Goal: Information Seeking & Learning: Learn about a topic

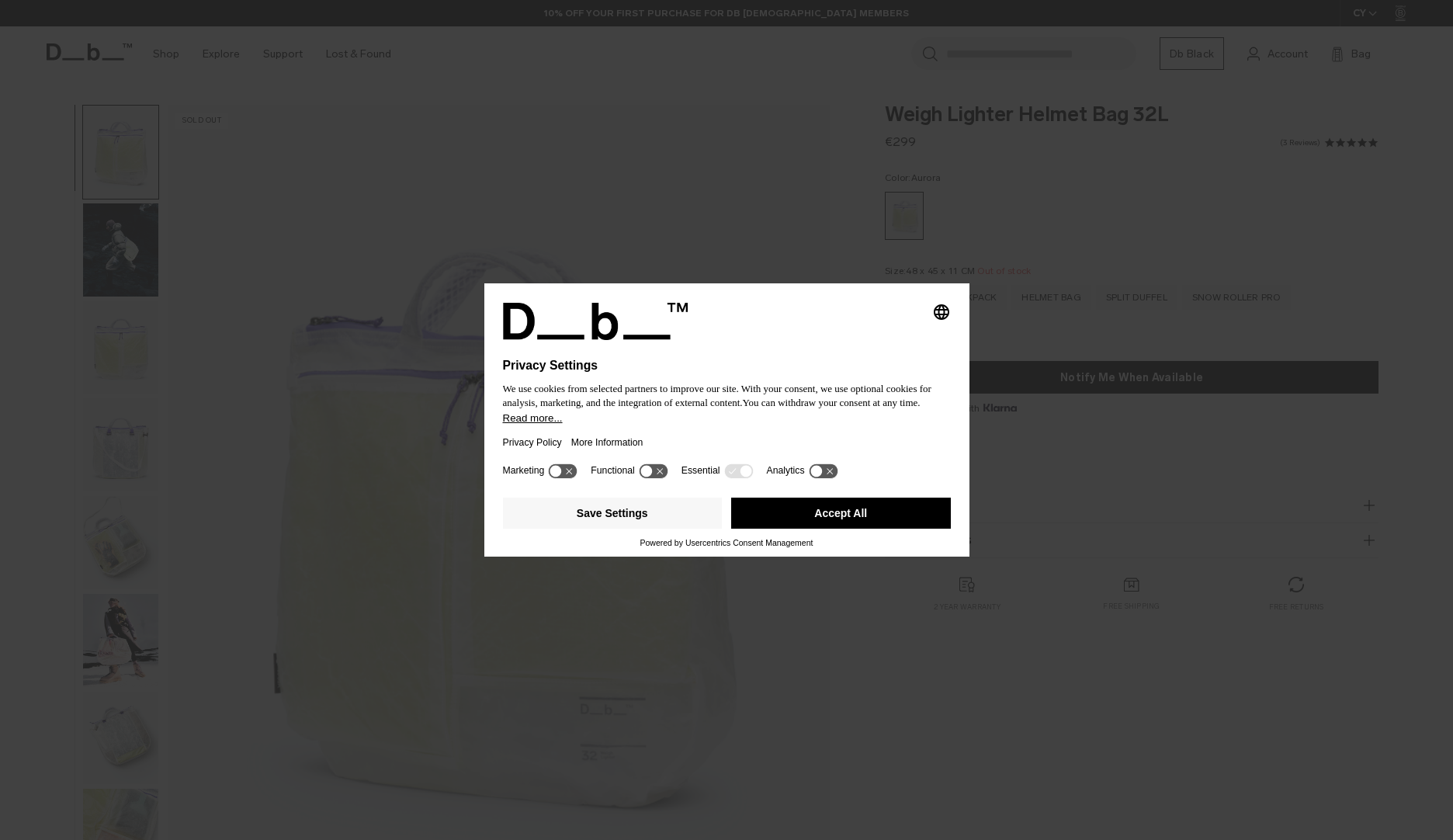
click at [828, 513] on button "Accept All" at bounding box center [840, 512] width 219 height 31
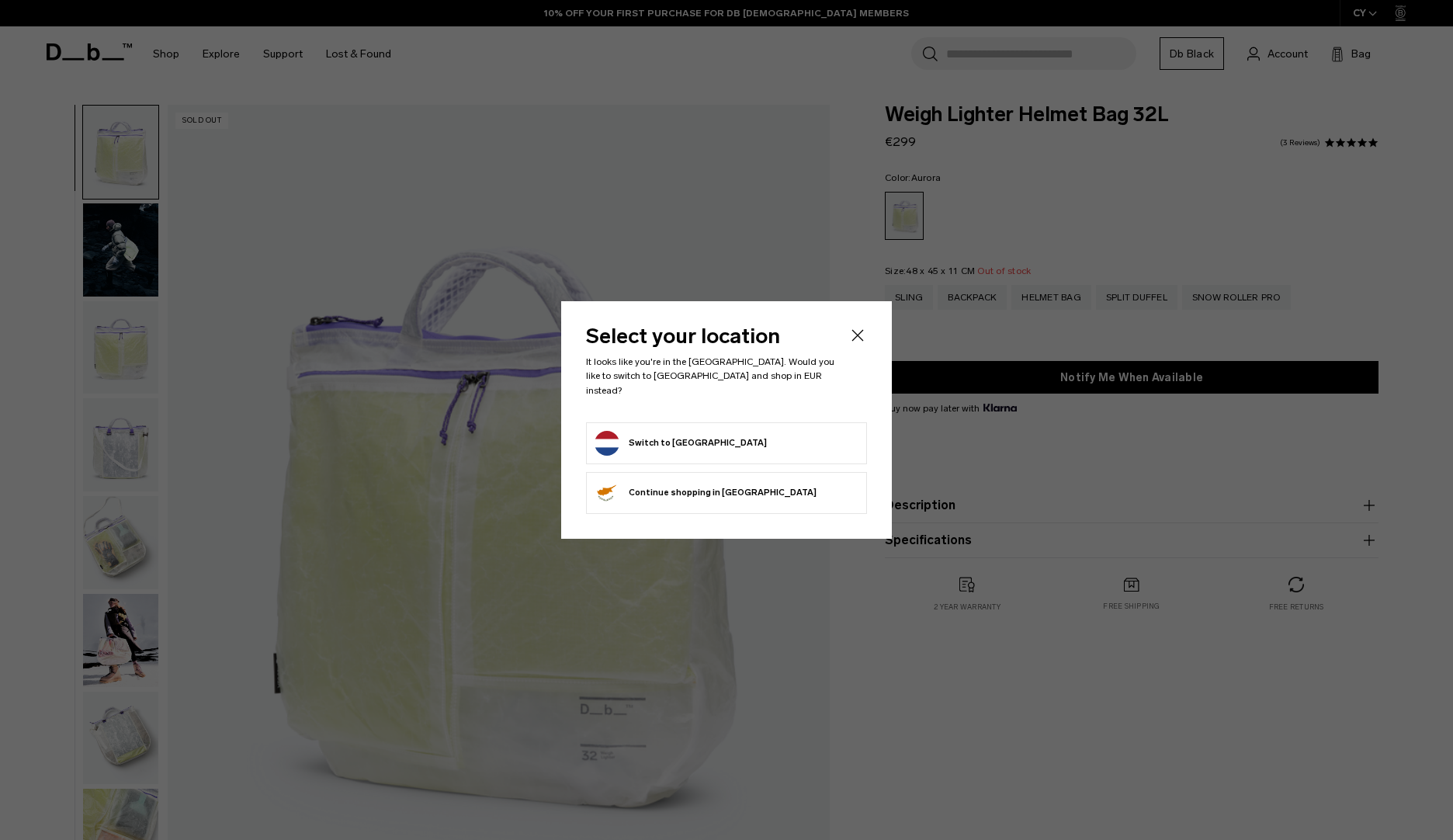
click at [786, 445] on form "Switch to [GEOGRAPHIC_DATA]" at bounding box center [726, 443] width 264 height 25
click at [853, 337] on icon "Close" at bounding box center [857, 335] width 18 height 18
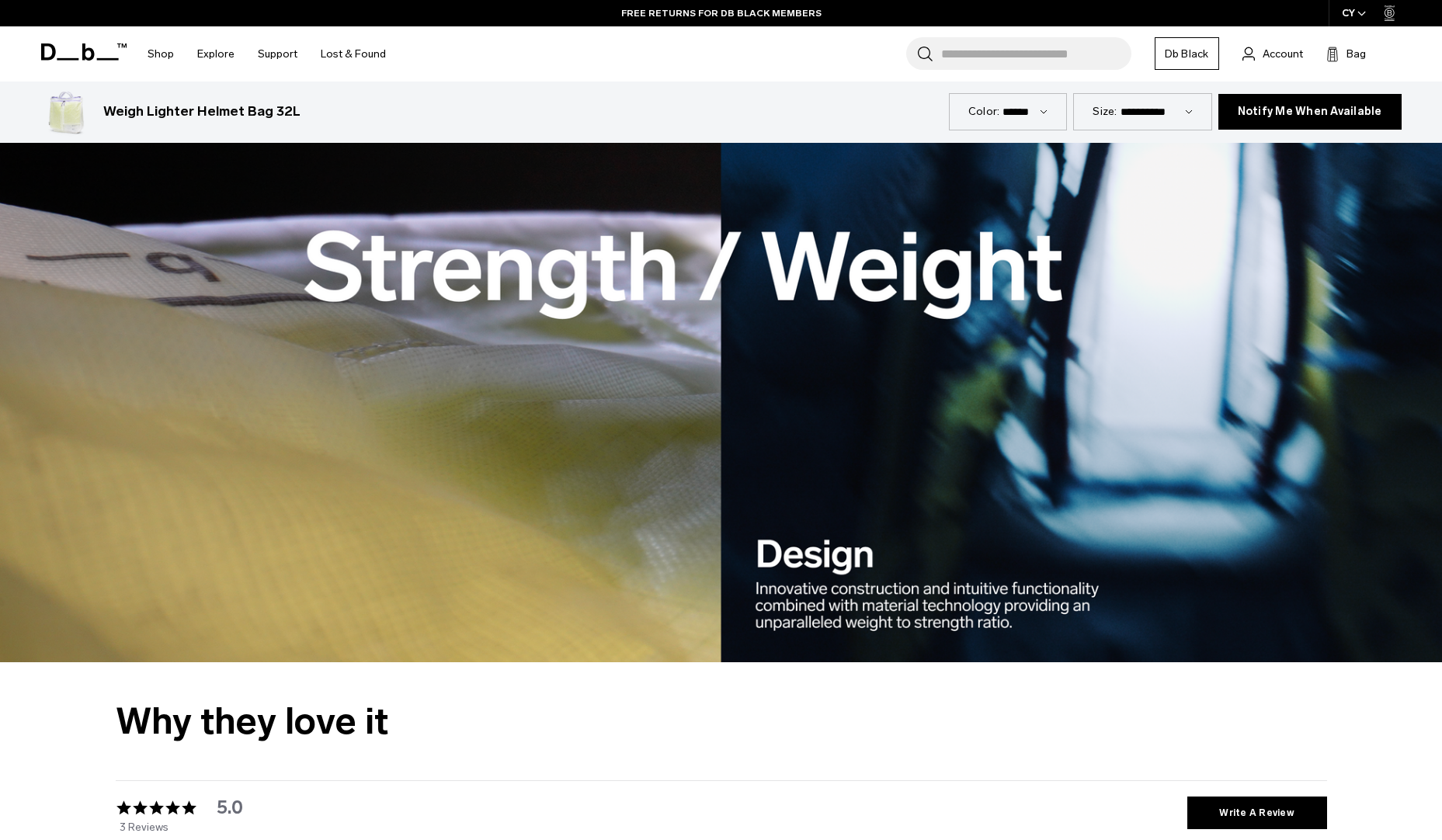
scroll to position [2251, 0]
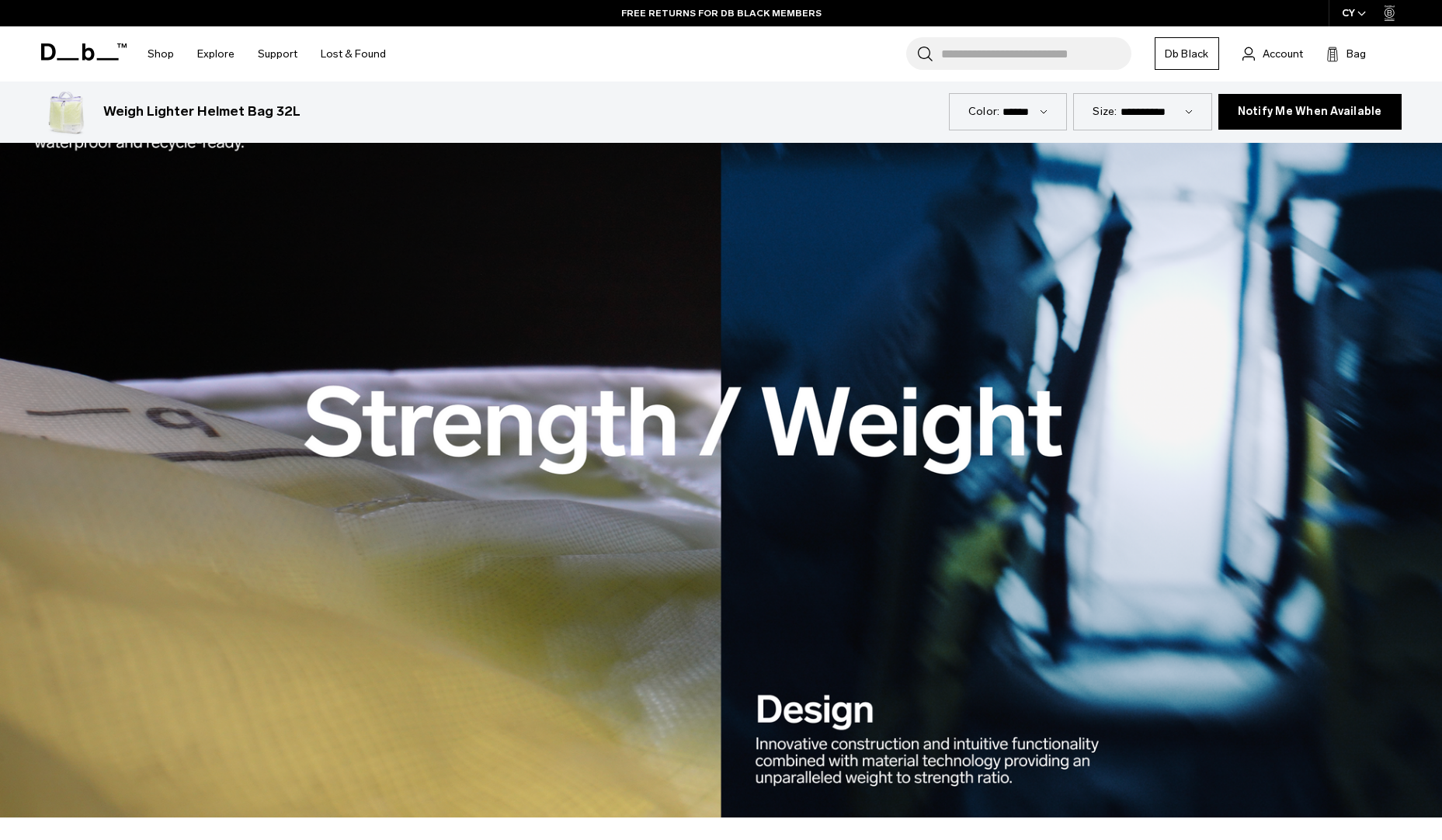
click at [822, 416] on div at bounding box center [721, 423] width 1305 height 93
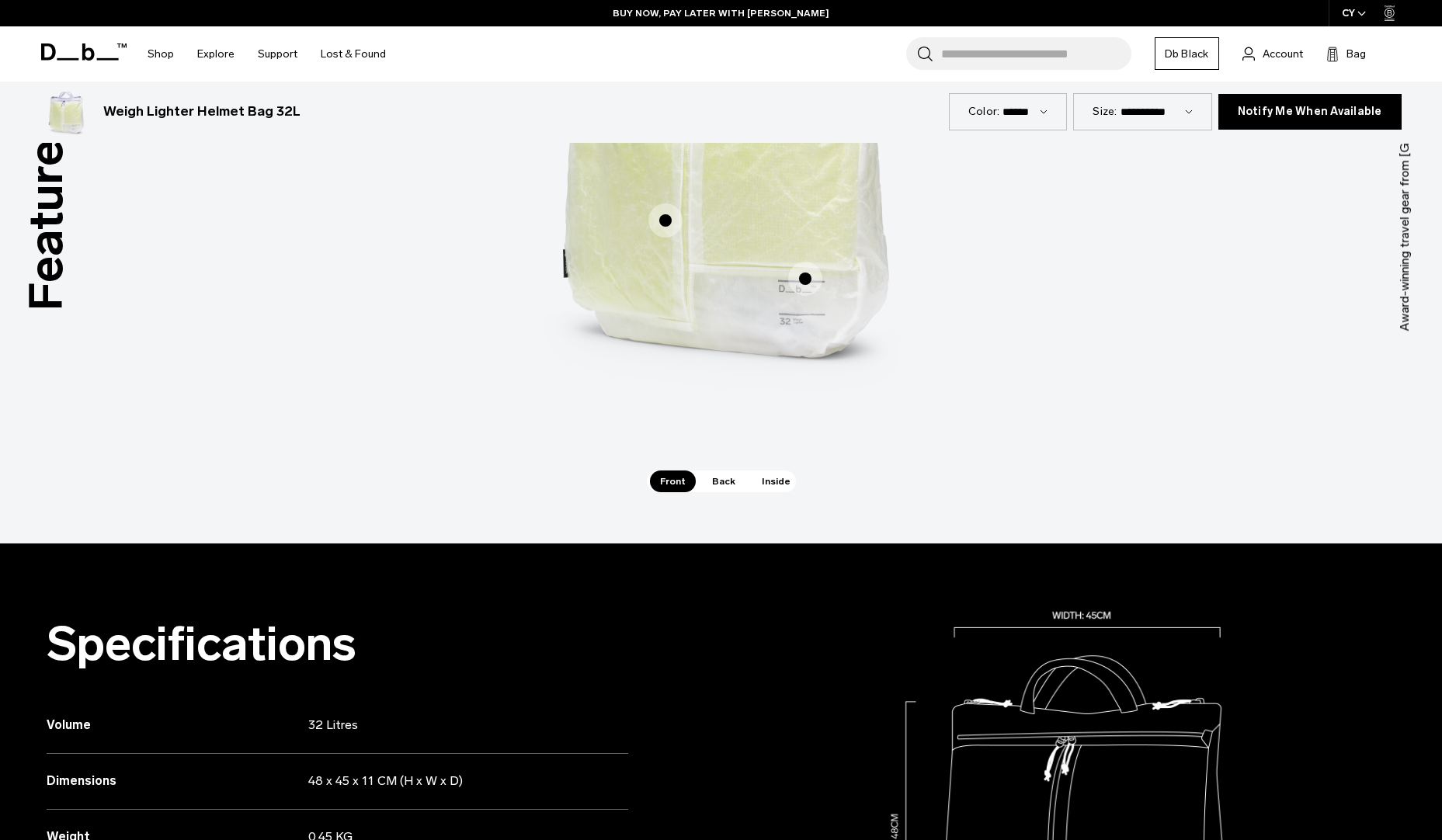
scroll to position [932, 0]
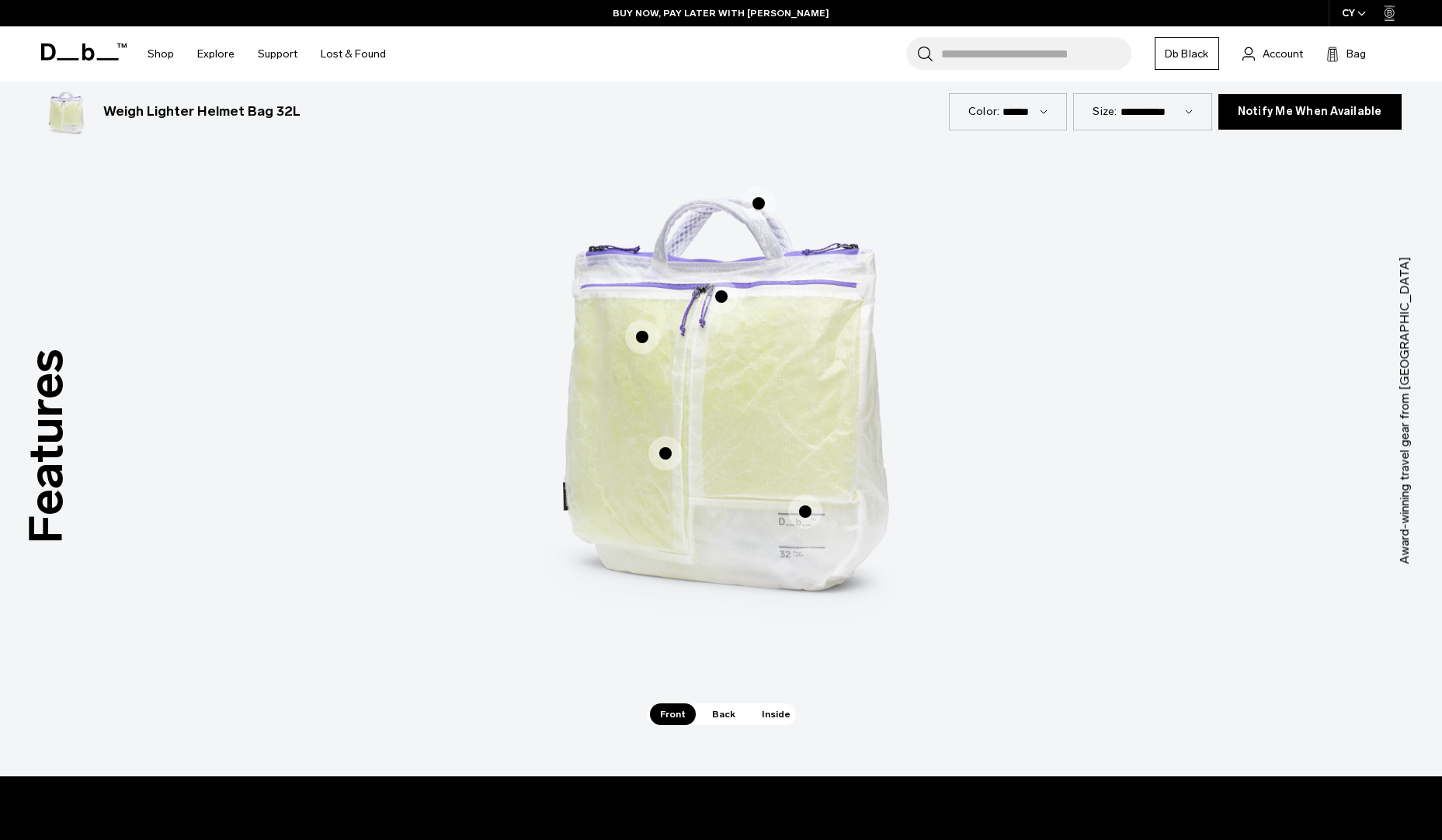
click at [768, 716] on span "Inside" at bounding box center [776, 714] width 49 height 22
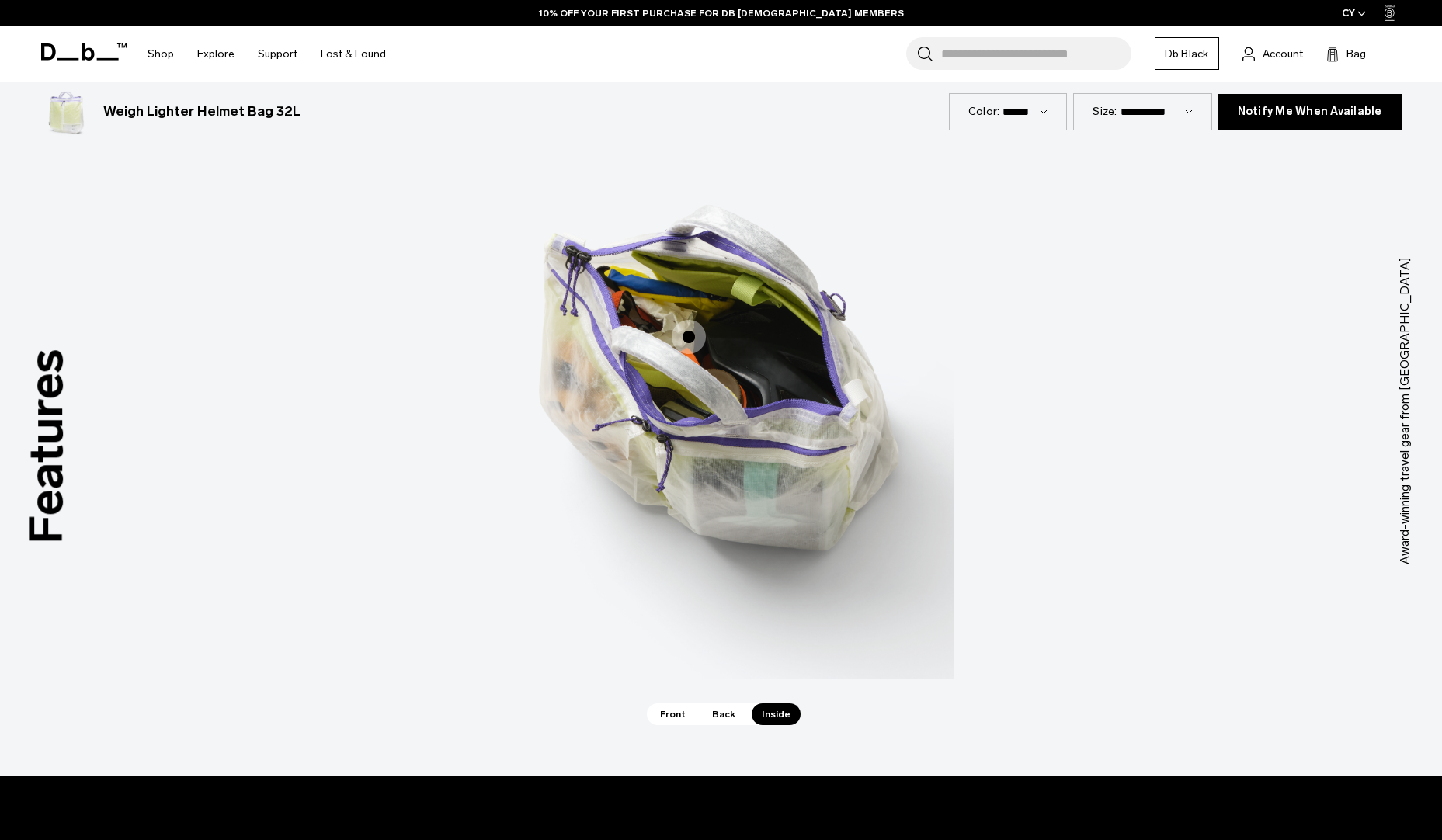
click at [725, 713] on span "Back" at bounding box center [723, 714] width 43 height 22
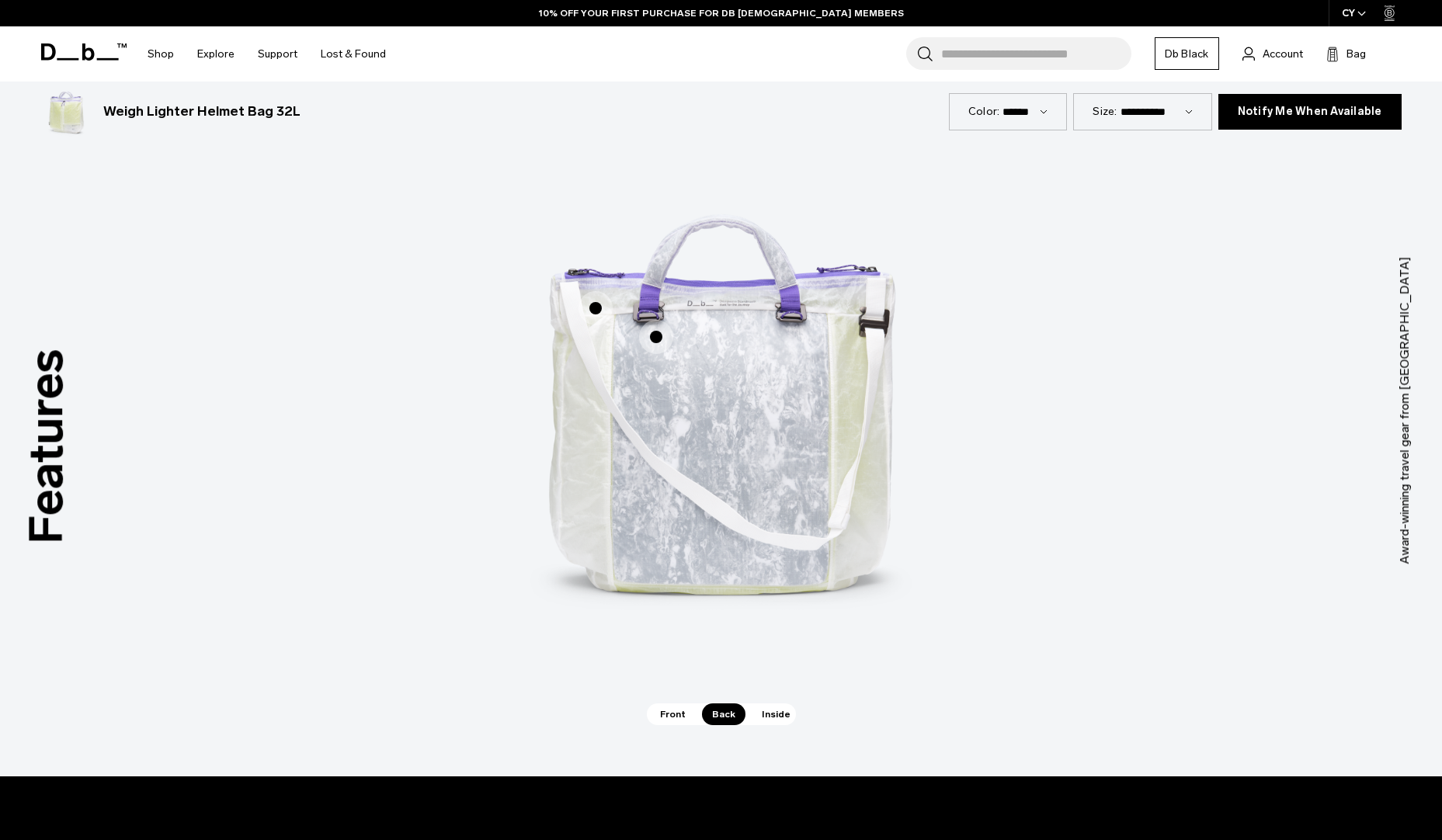
click at [677, 707] on span "Front" at bounding box center [673, 714] width 46 height 22
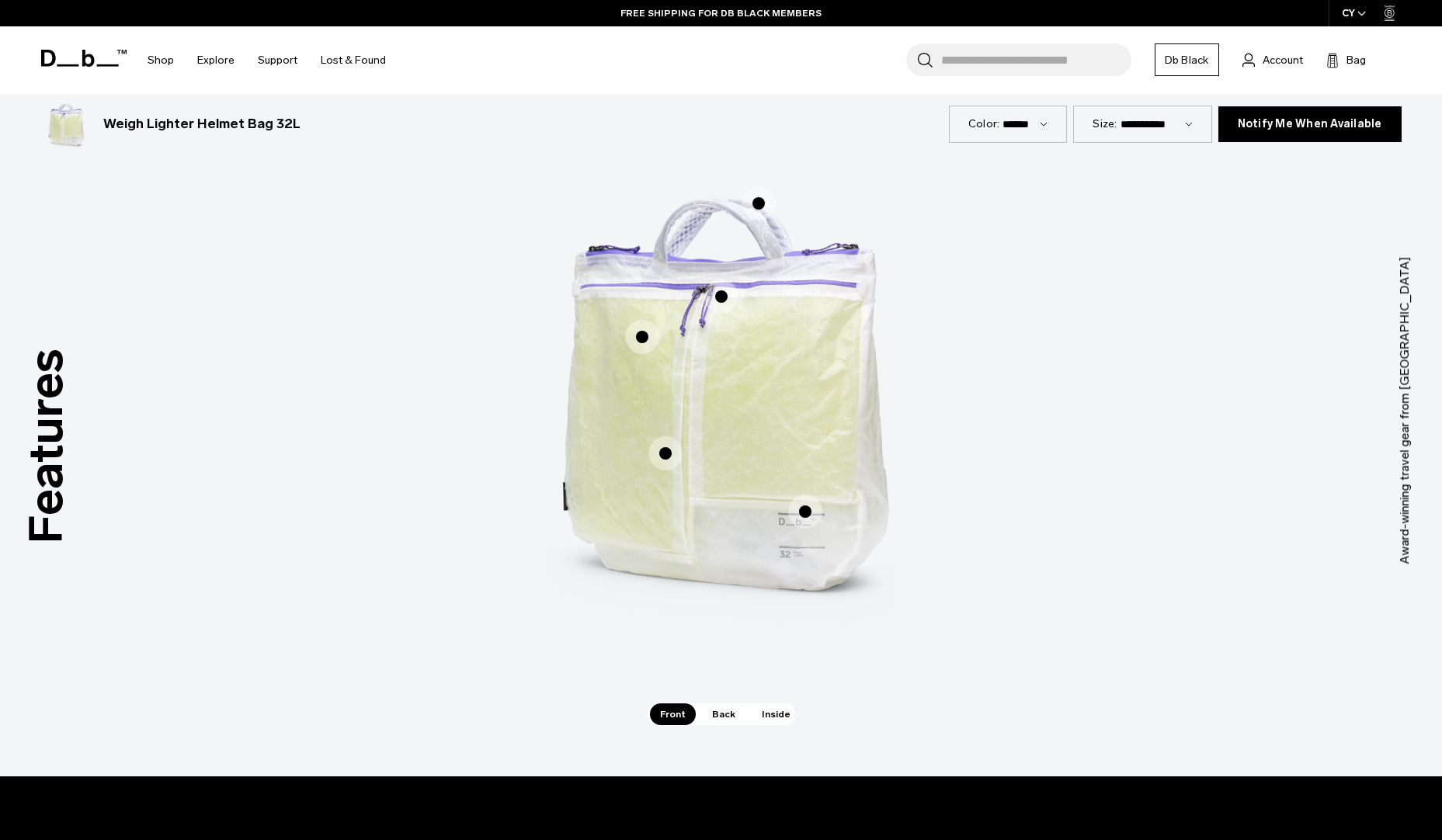
scroll to position [1009, 0]
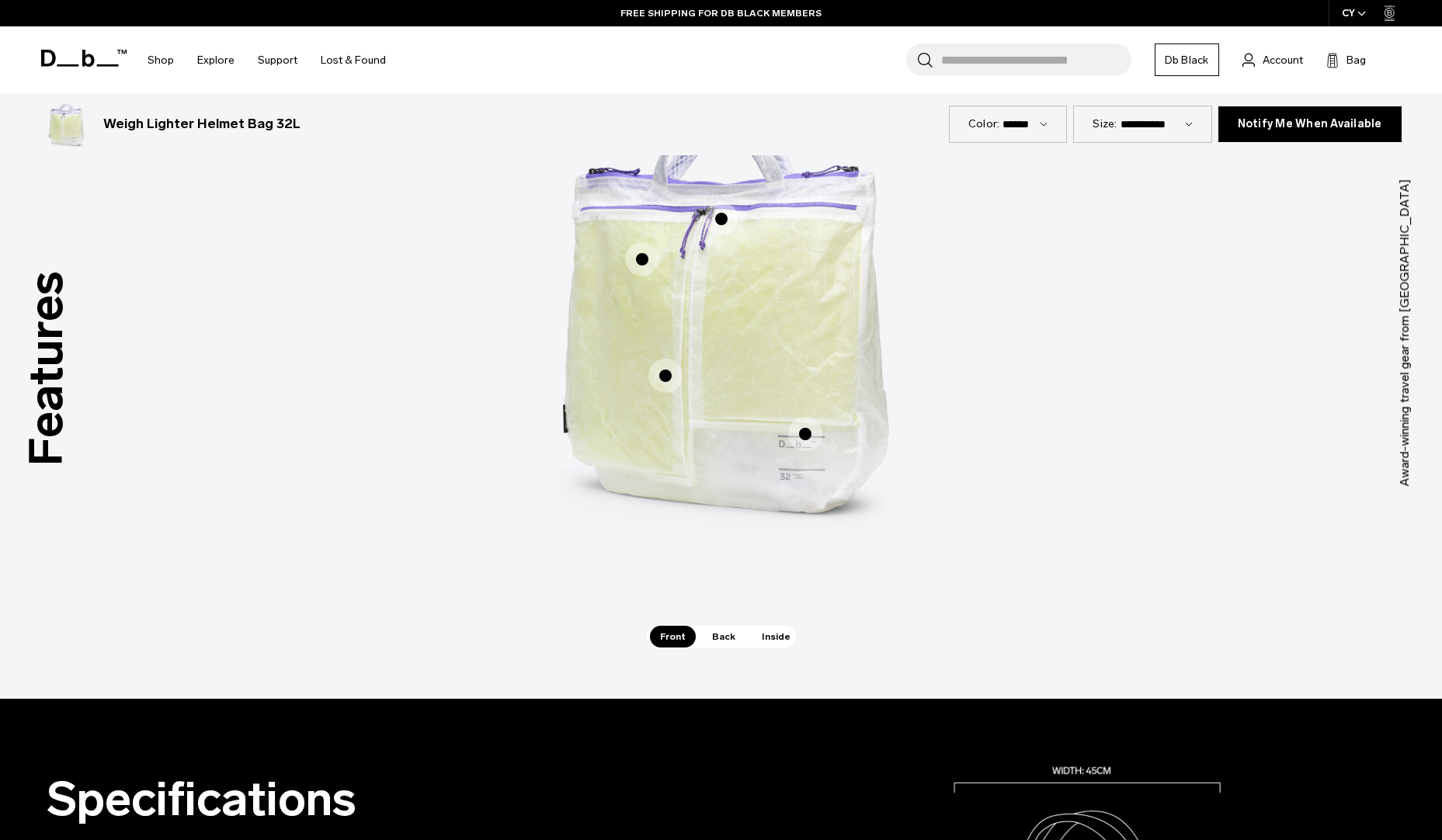
click at [714, 631] on span "Back" at bounding box center [723, 636] width 43 height 22
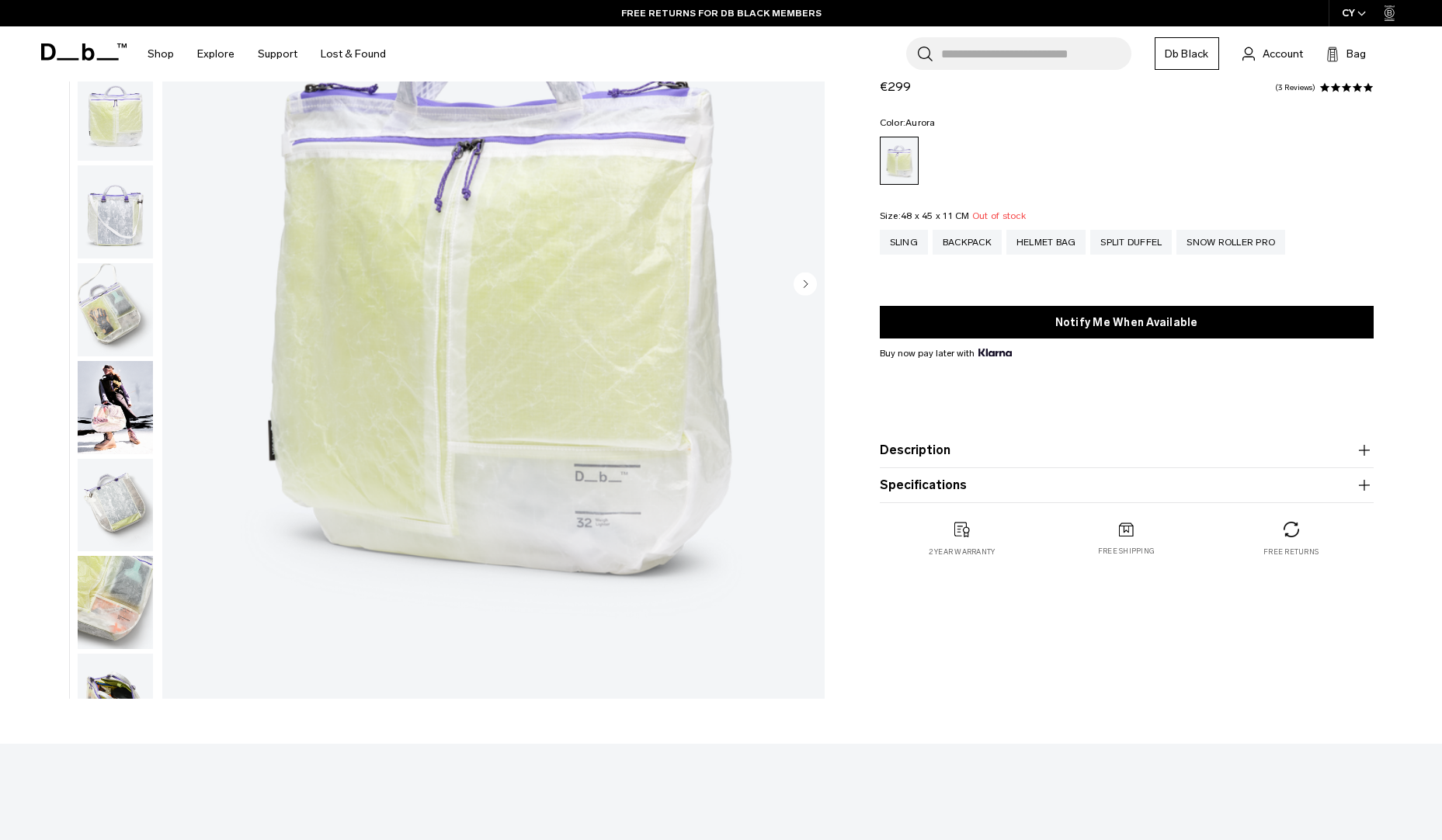
scroll to position [0, 0]
